Goal: Navigation & Orientation: Find specific page/section

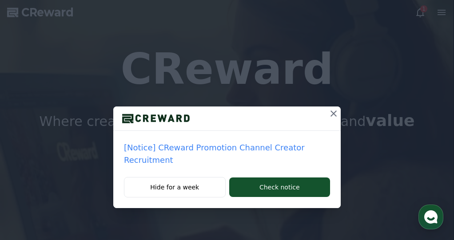
click at [331, 114] on icon at bounding box center [333, 113] width 11 height 11
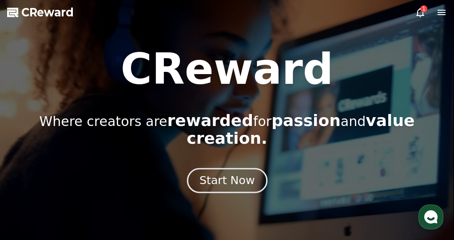
click at [243, 173] on div "Start Now" at bounding box center [226, 180] width 55 height 15
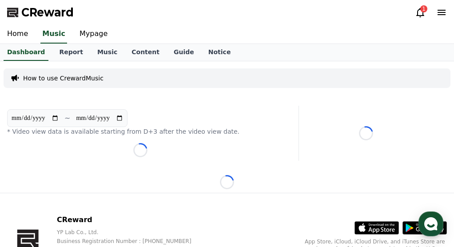
click at [242, 167] on div "**********" at bounding box center [227, 126] width 454 height 131
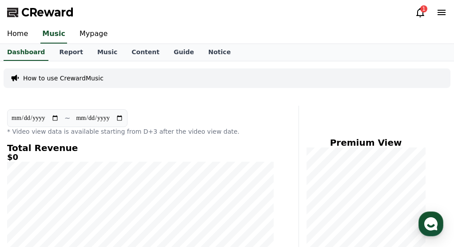
click at [415, 11] on div "CReward 1" at bounding box center [227, 12] width 454 height 25
click at [422, 11] on div "1" at bounding box center [423, 8] width 7 height 7
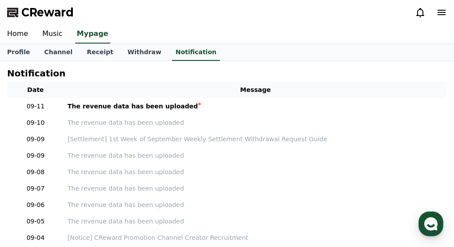
click at [422, 11] on icon at bounding box center [420, 12] width 11 height 11
click at [56, 52] on link "Channel" at bounding box center [58, 52] width 43 height 17
